Goal: Navigation & Orientation: Find specific page/section

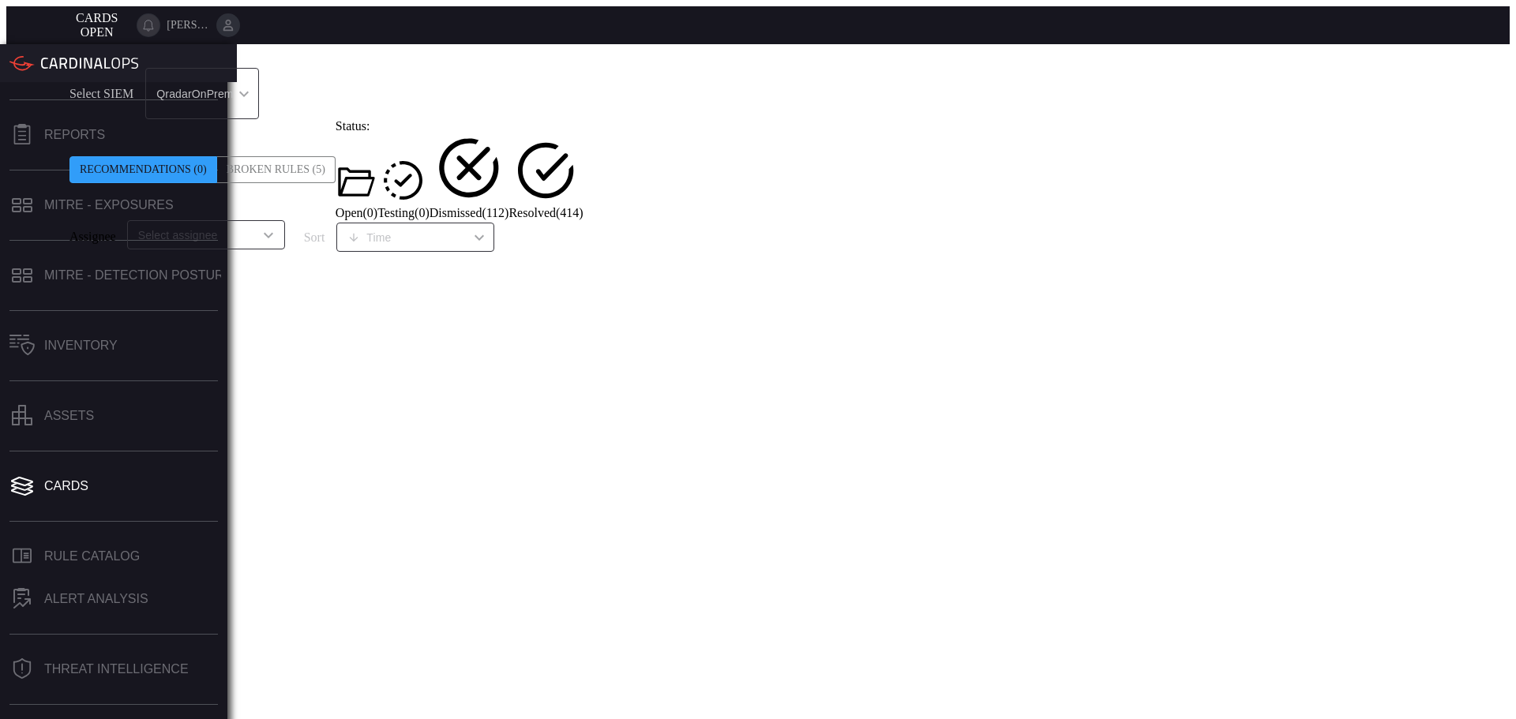
scroll to position [188, 0]
click at [121, 662] on div "Threat Intelligence" at bounding box center [116, 669] width 144 height 14
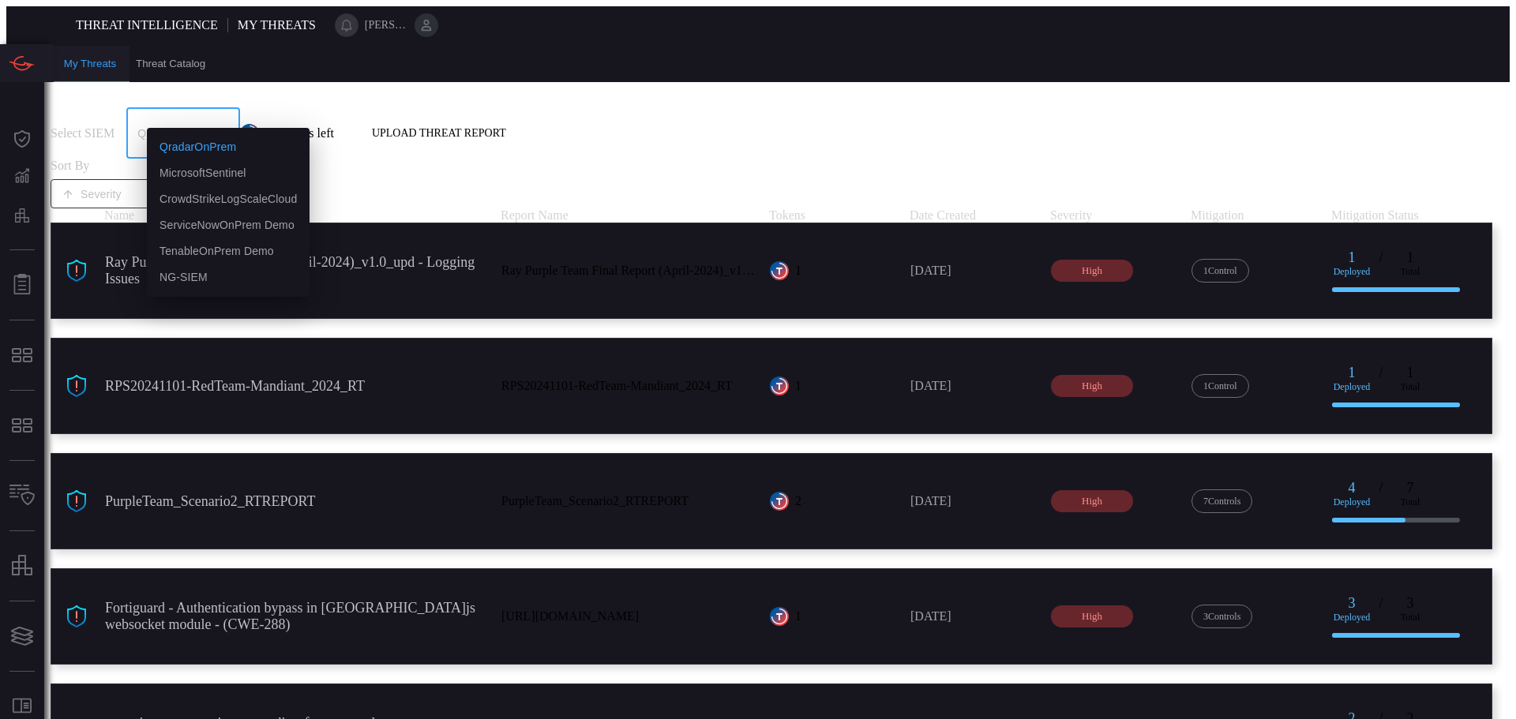
click at [239, 117] on div "QradarOnPrem 5aadb41e-e732-4a7a-884f-5c29e918b1b8 QradarOnPrem MicrosoftSentine…" at bounding box center [182, 132] width 113 height 51
click at [267, 201] on div "CrowdStrikeLogScaleCloud" at bounding box center [227, 199] width 137 height 17
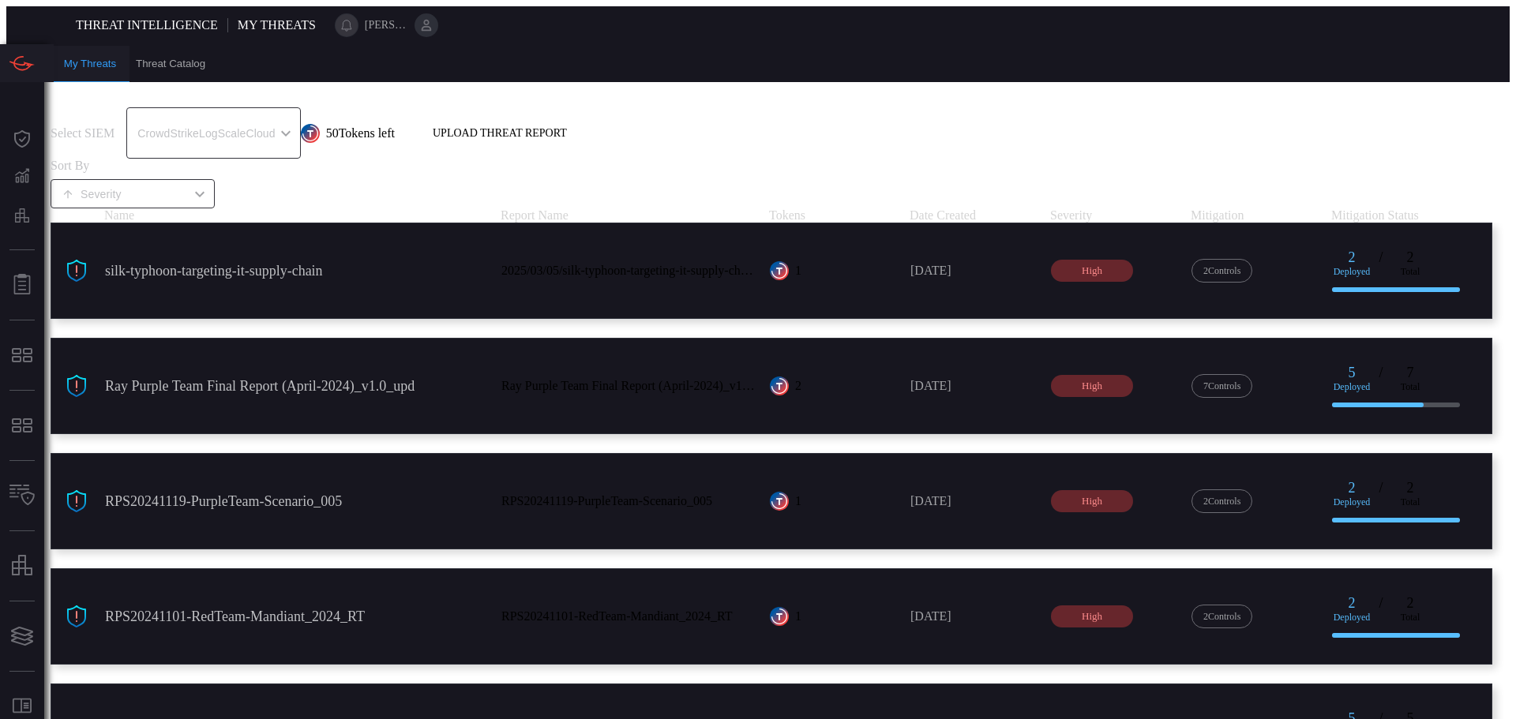
click at [287, 108] on div "CrowdStrikeLogScaleCloud 10c2aba2-7494-4d35-a7d9-4052cafdd2e5 ​" at bounding box center [213, 132] width 174 height 51
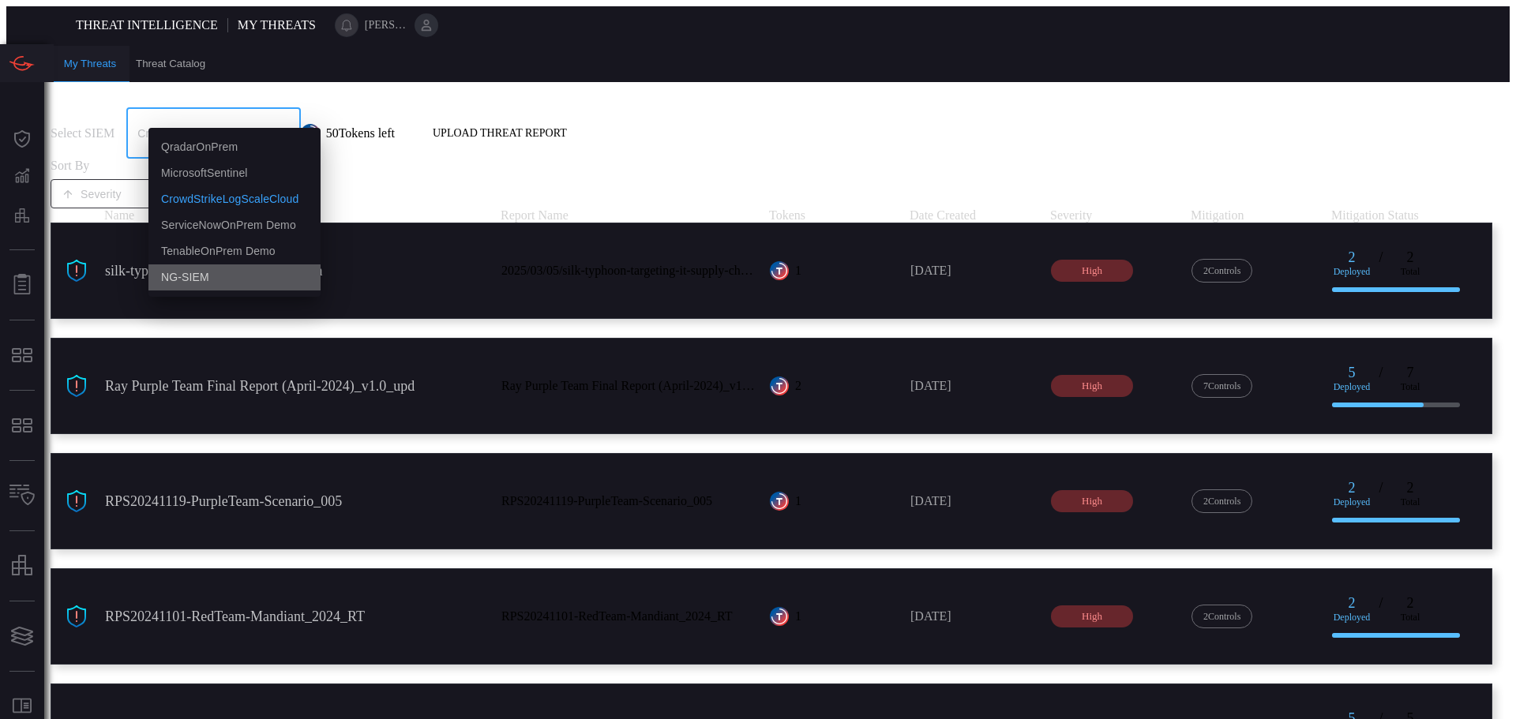
click at [257, 268] on li "NG-SIEM" at bounding box center [234, 278] width 172 height 26
